Goal: Find specific page/section: Find specific page/section

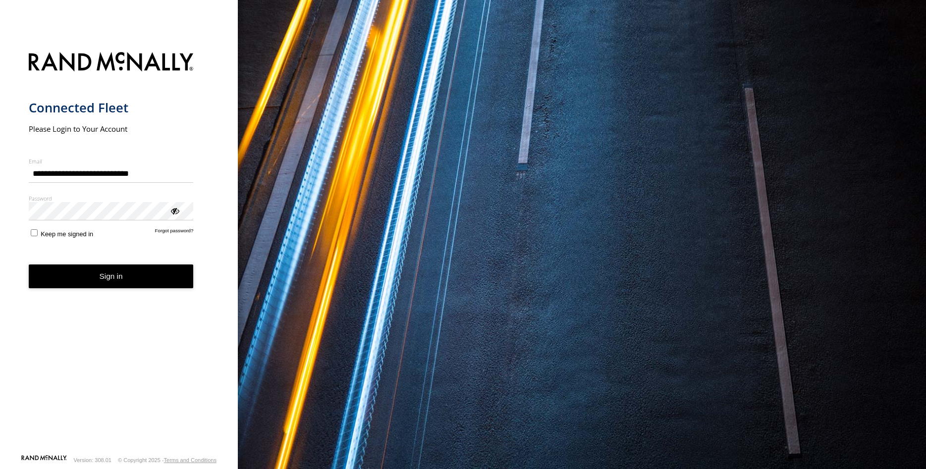
click at [69, 278] on button "Sign in" at bounding box center [111, 276] width 165 height 24
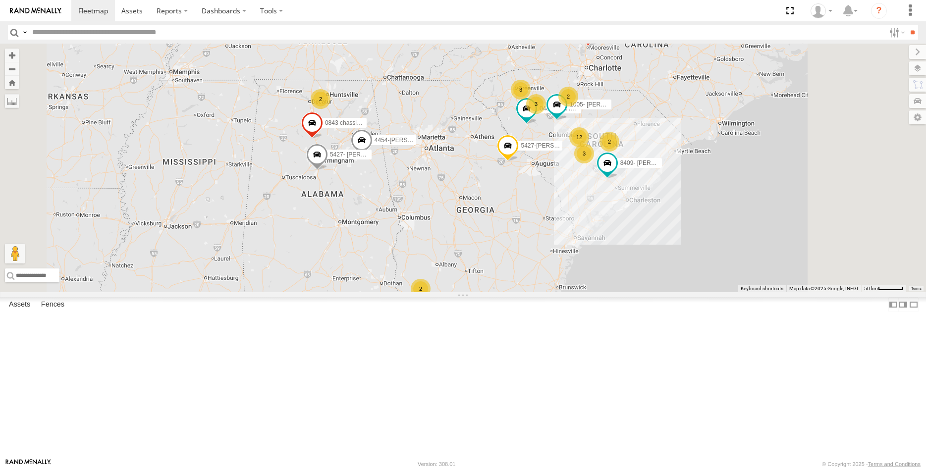
click at [127, 29] on input "text" at bounding box center [456, 32] width 856 height 14
type input "****"
click at [0, 0] on div "7068- [PERSON_NAME] All Assets" at bounding box center [0, 0] width 0 height 0
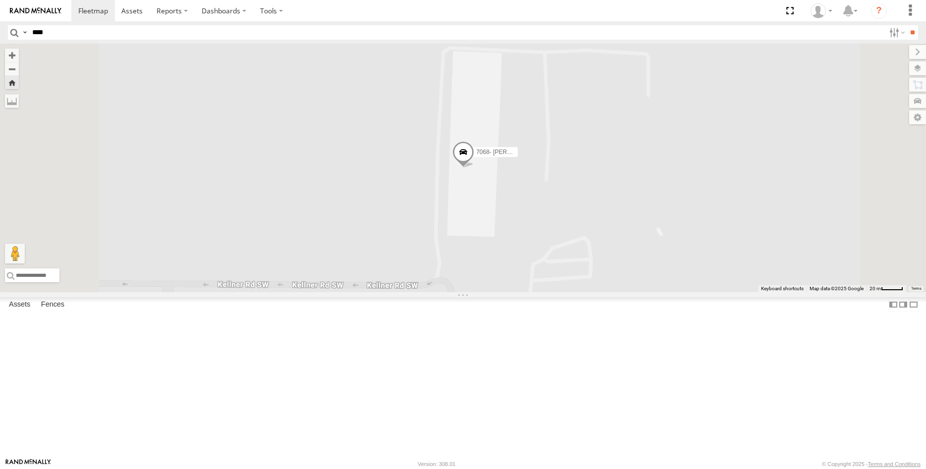
click at [0, 0] on span at bounding box center [0, 0] width 0 height 0
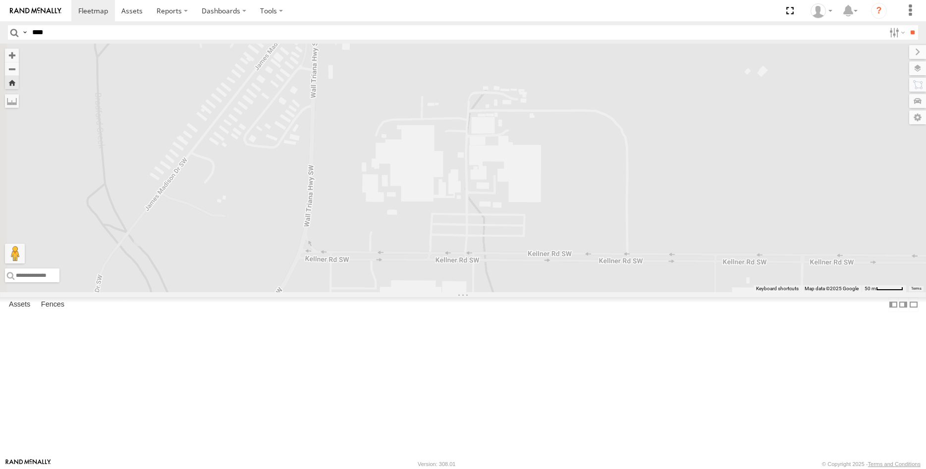
drag, startPoint x: 412, startPoint y: 265, endPoint x: 869, endPoint y: 257, distance: 457.1
click at [872, 257] on div "7068- [PERSON_NAME]" at bounding box center [463, 168] width 926 height 249
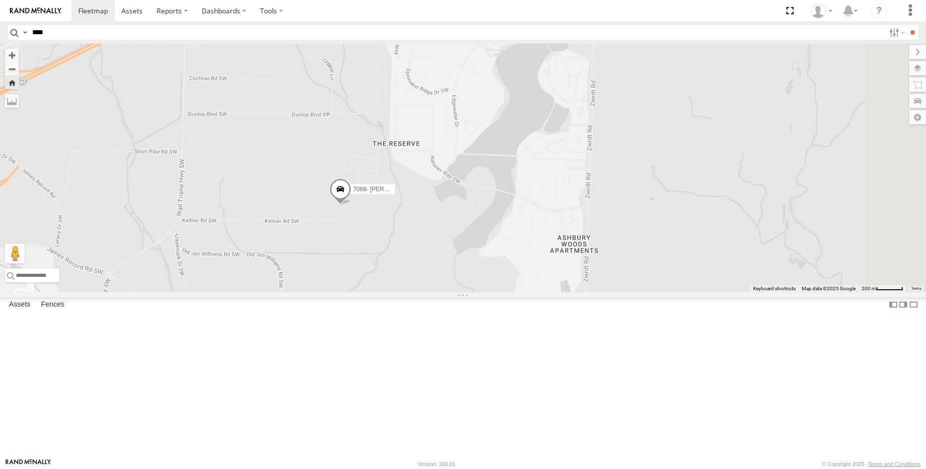
drag, startPoint x: 647, startPoint y: 236, endPoint x: 467, endPoint y: 217, distance: 180.8
click at [467, 217] on div "7068- [PERSON_NAME]" at bounding box center [463, 168] width 926 height 249
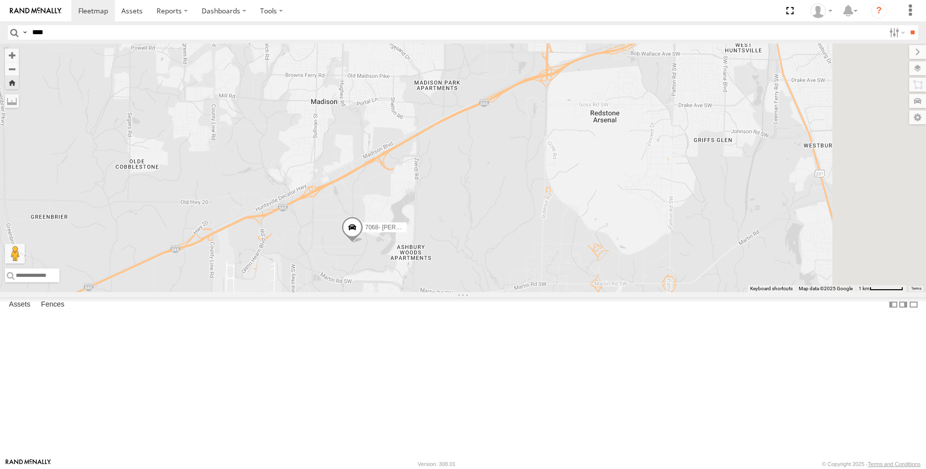
drag, startPoint x: 635, startPoint y: 288, endPoint x: 512, endPoint y: 285, distance: 123.3
click at [512, 285] on div "7068- [PERSON_NAME]" at bounding box center [463, 168] width 926 height 249
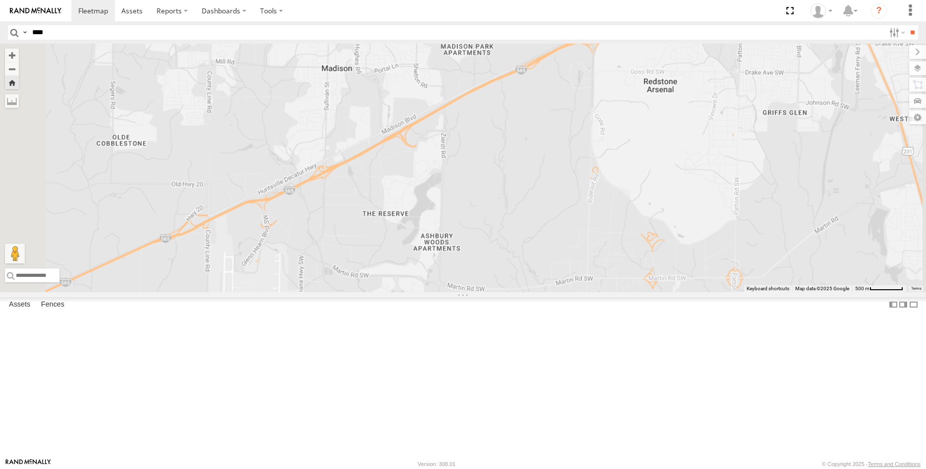
scroll to position [0, 0]
